Goal: Register for event/course

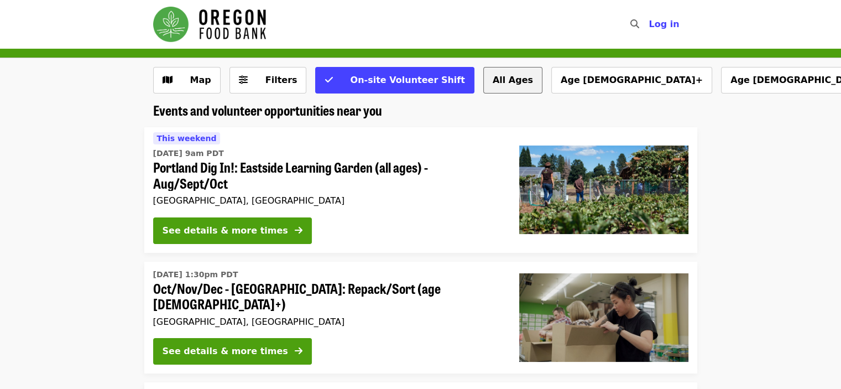
click at [490, 83] on button "All Ages" at bounding box center [512, 80] width 59 height 27
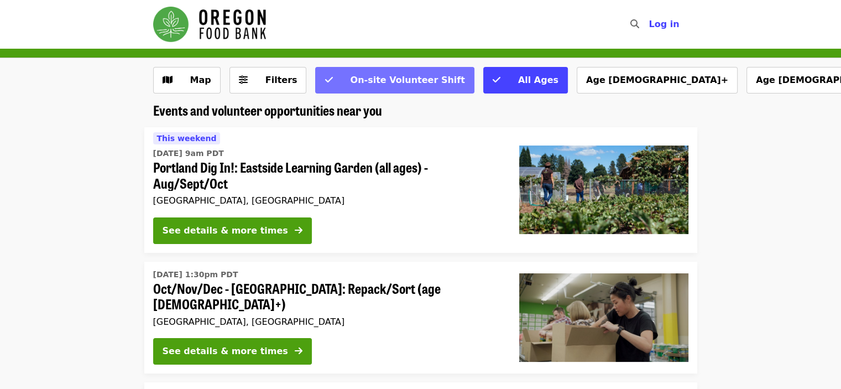
click at [402, 81] on span "On-site Volunteer Shift" at bounding box center [407, 80] width 114 height 11
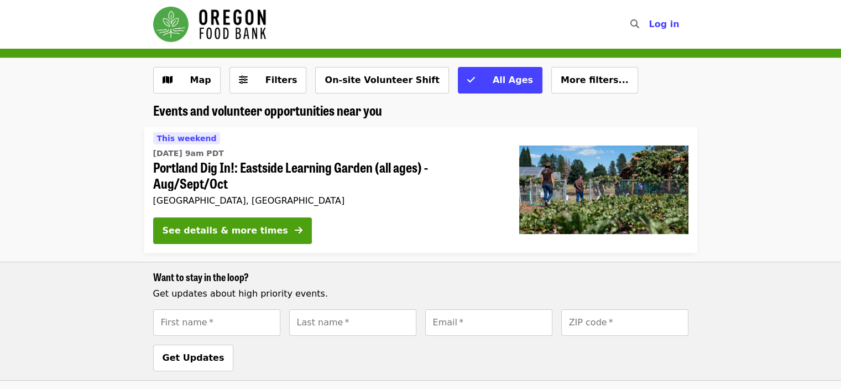
click at [402, 81] on button "On-site Volunteer Shift" at bounding box center [381, 80] width 133 height 27
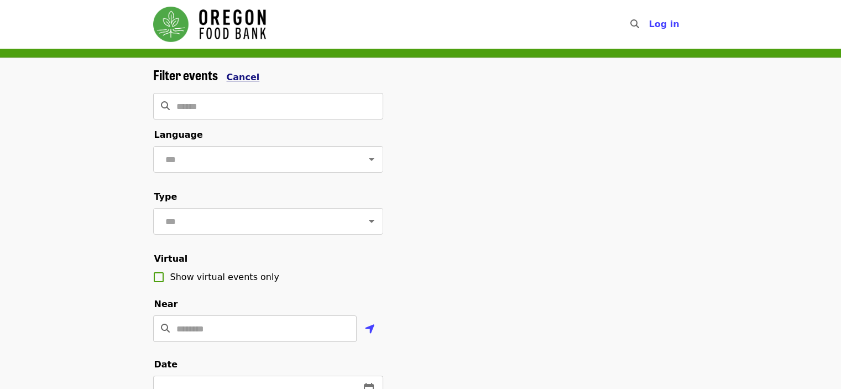
click at [236, 81] on span "Cancel" at bounding box center [243, 77] width 33 height 11
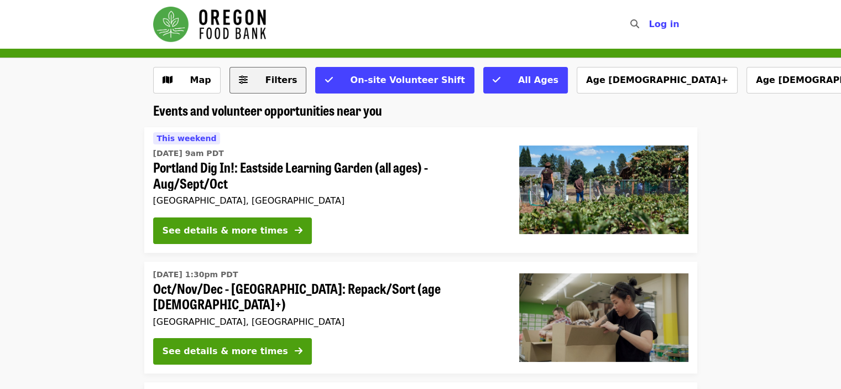
click at [277, 83] on span "Filters" at bounding box center [281, 80] width 32 height 11
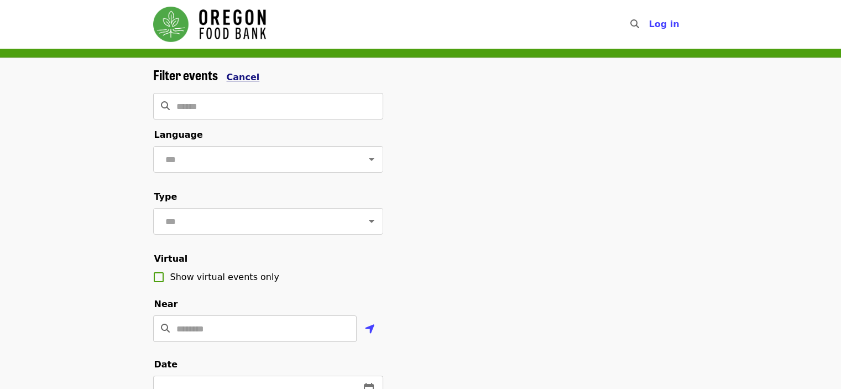
click at [239, 72] on span "Cancel" at bounding box center [243, 77] width 33 height 11
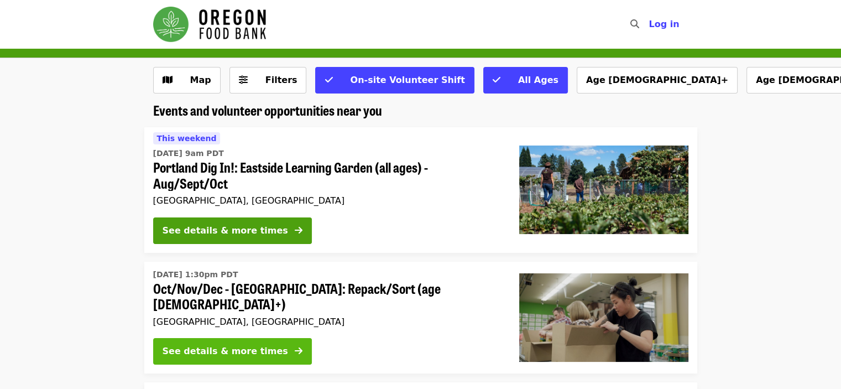
click at [226, 346] on div "See details & more times" at bounding box center [226, 351] width 126 height 13
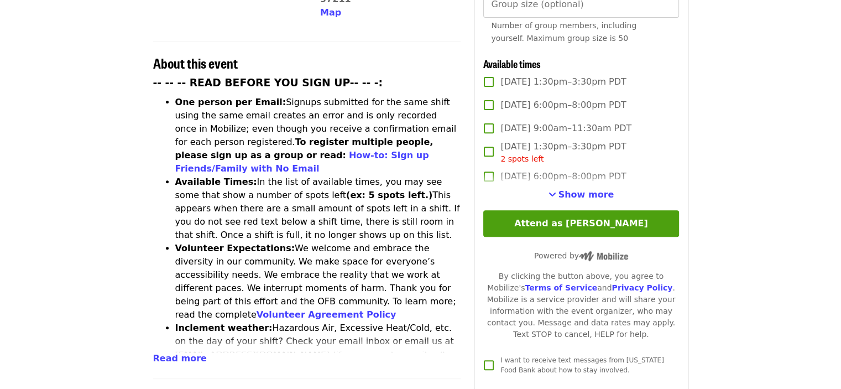
scroll to position [394, 0]
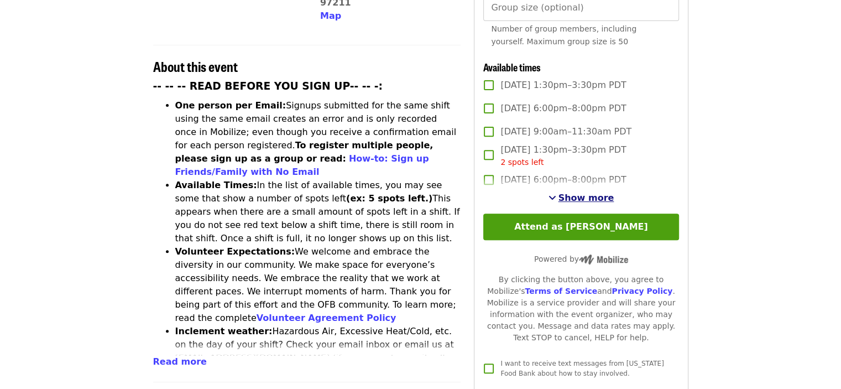
click at [569, 194] on span "Show more" at bounding box center [587, 197] width 56 height 11
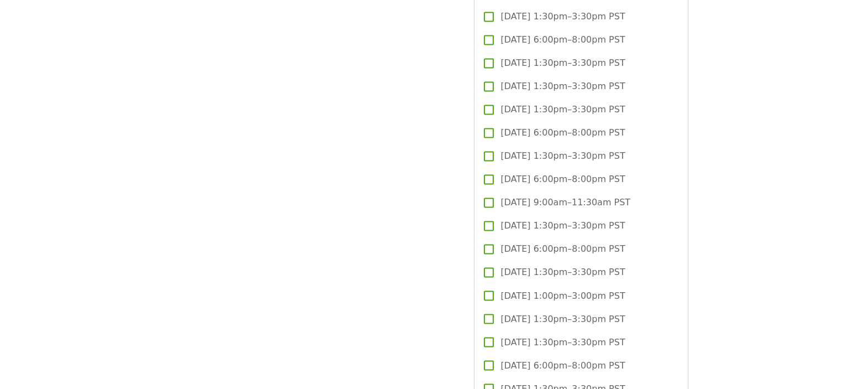
scroll to position [1837, 0]
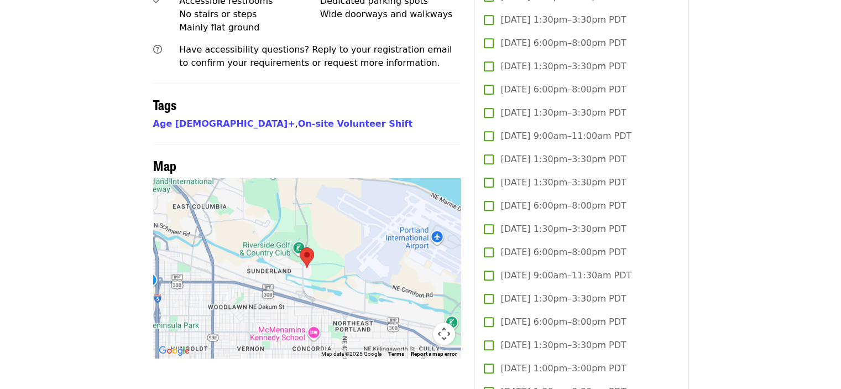
scroll to position [833, 0]
